Goal: Task Accomplishment & Management: Manage account settings

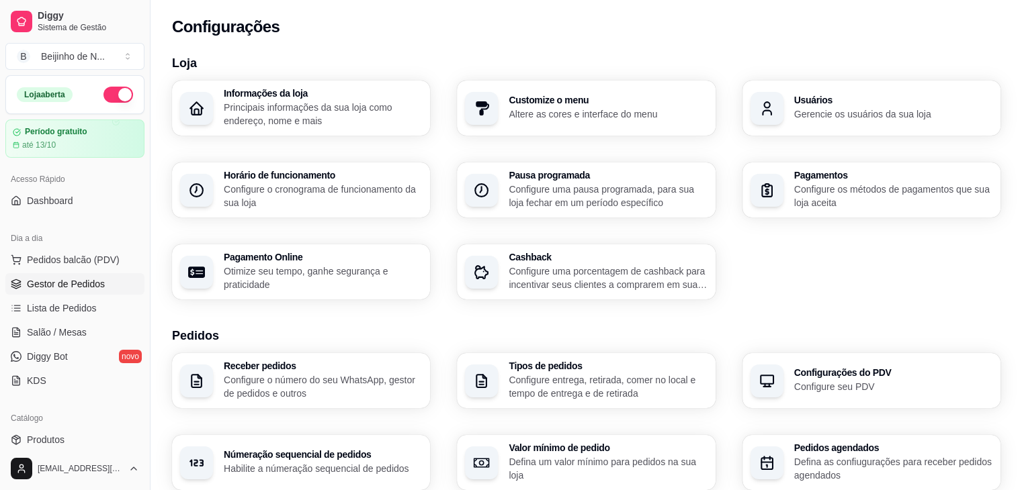
click at [59, 283] on span "Gestor de Pedidos" at bounding box center [66, 283] width 78 height 13
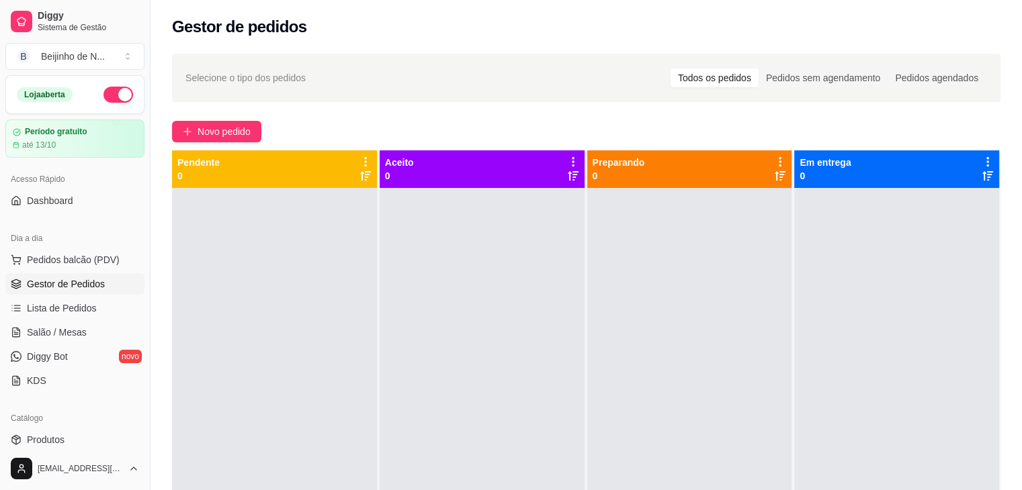
click at [59, 283] on span "Gestor de Pedidos" at bounding box center [66, 283] width 78 height 13
